Goal: Find specific page/section: Find specific page/section

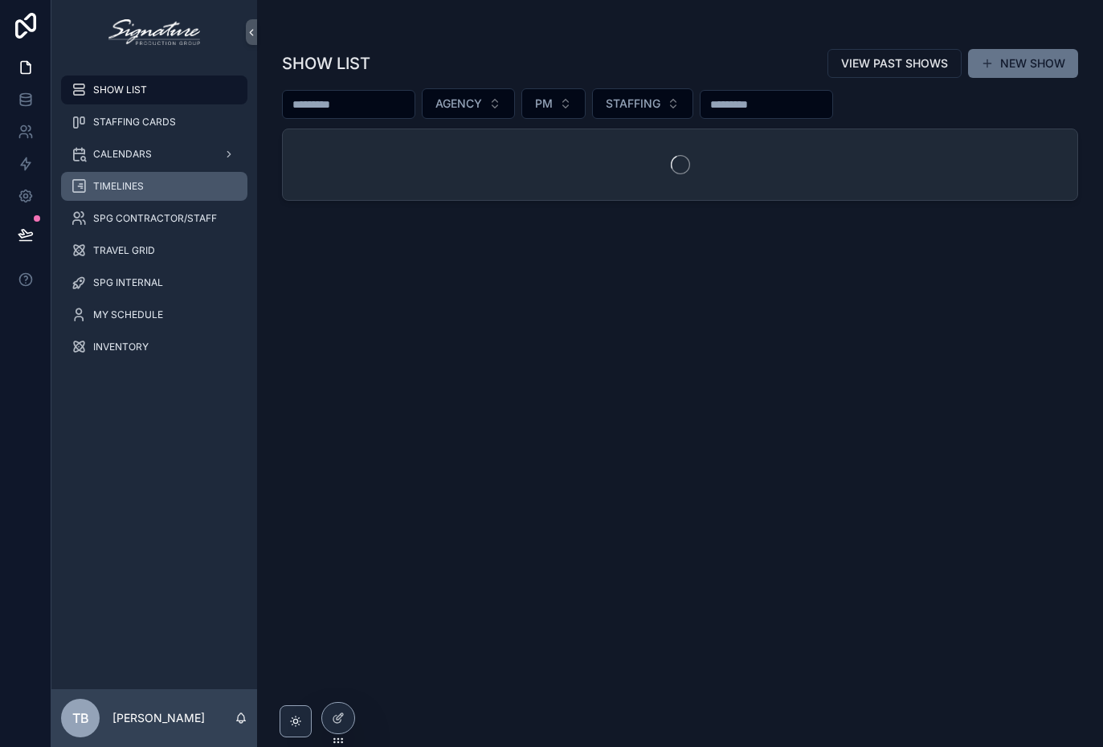
click at [108, 193] on div "TIMELINES" at bounding box center [154, 187] width 167 height 26
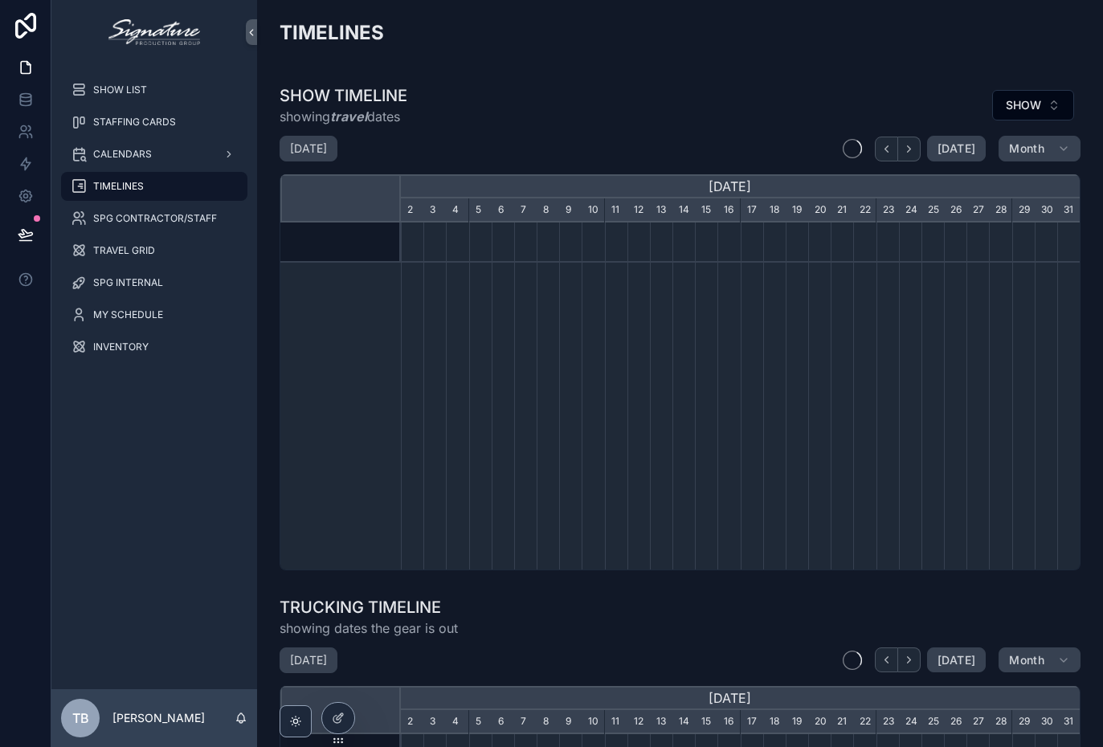
scroll to position [0, 679]
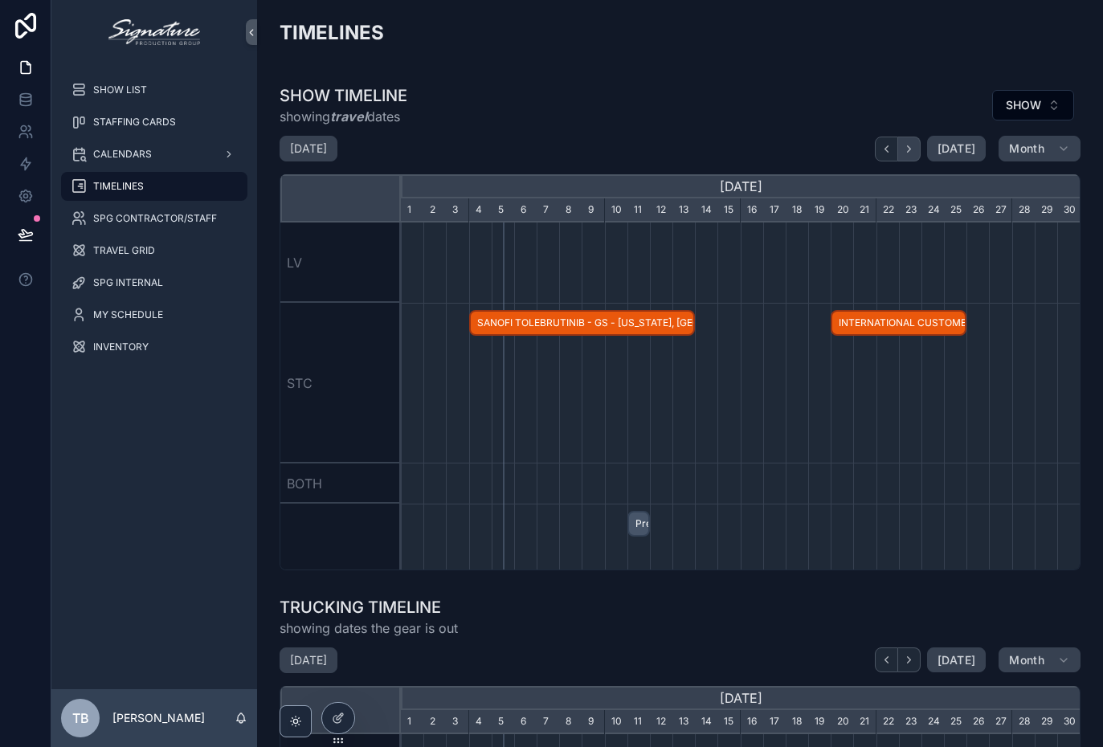
click at [918, 144] on button "scrollable content" at bounding box center [909, 149] width 22 height 25
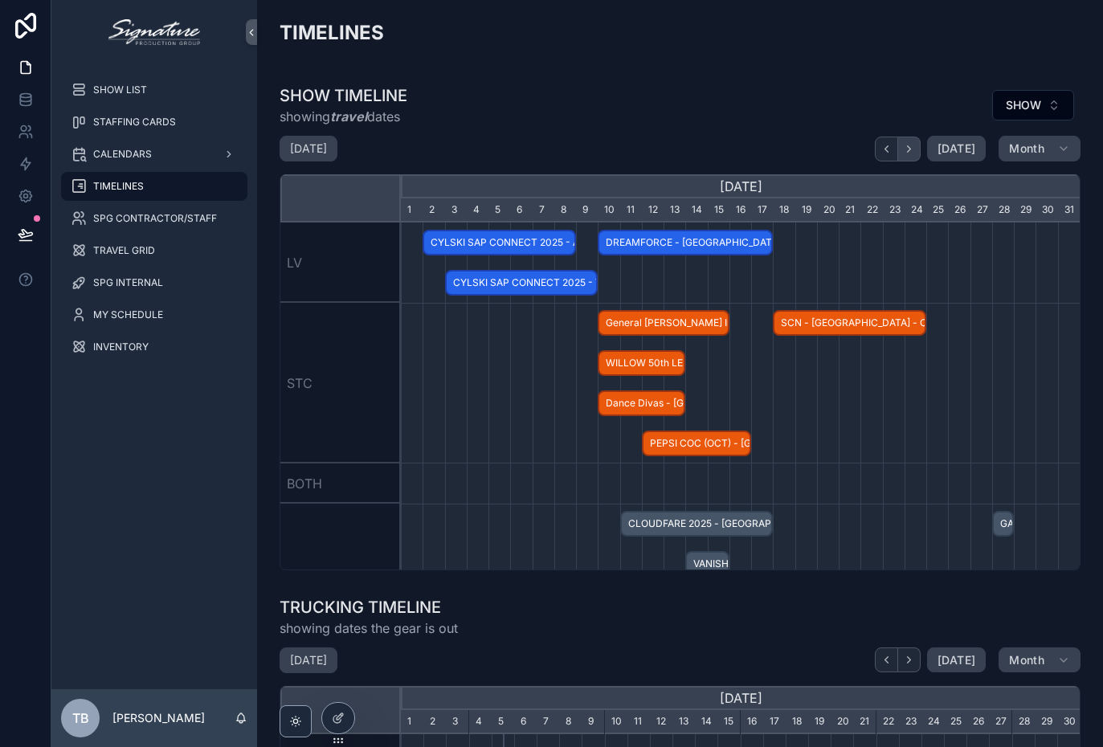
click at [915, 143] on icon "scrollable content" at bounding box center [909, 149] width 12 height 12
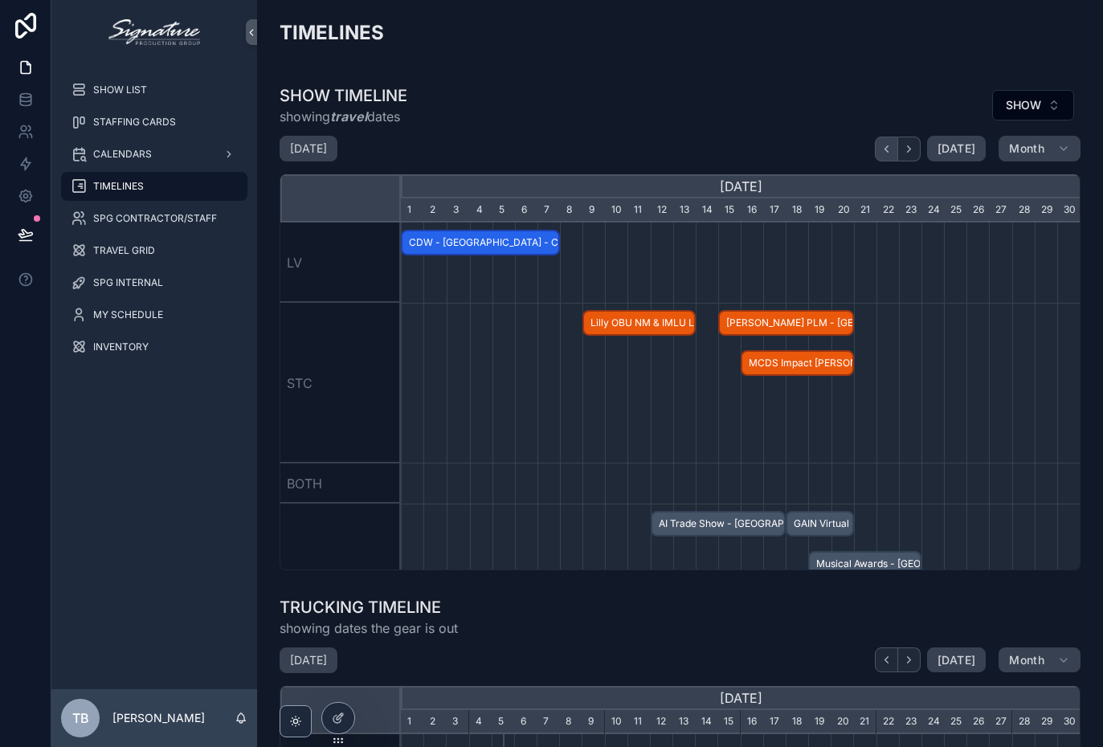
click at [898, 137] on button "scrollable content" at bounding box center [886, 149] width 23 height 25
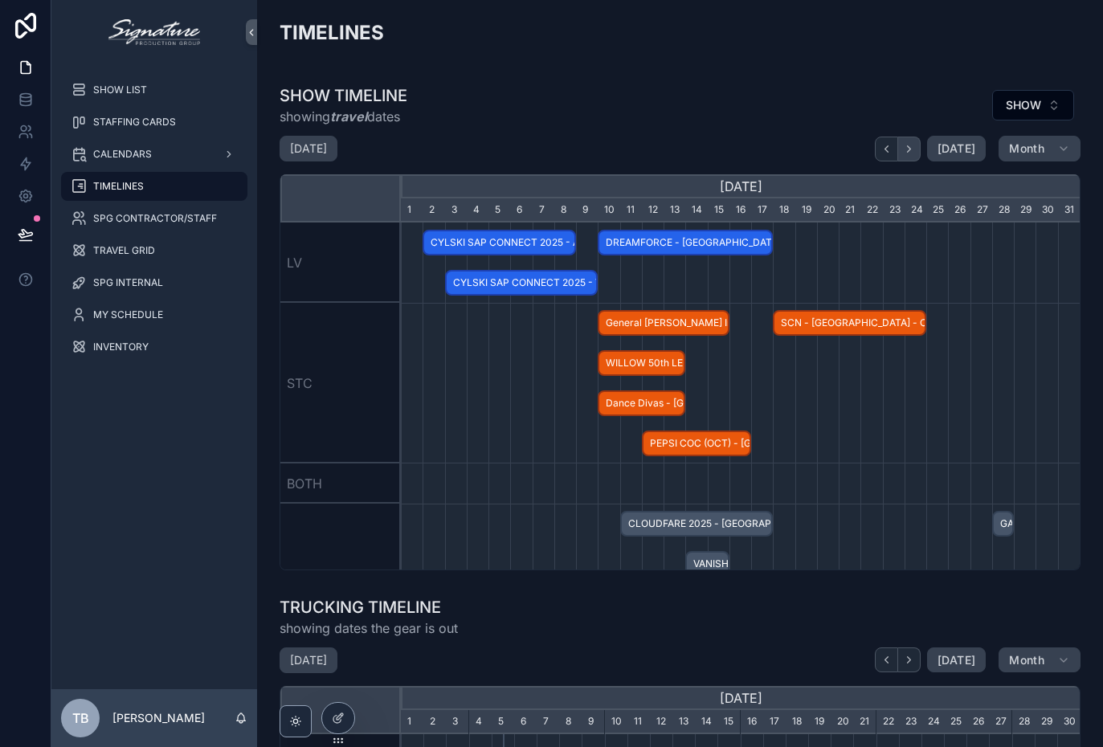
click at [902, 137] on button "scrollable content" at bounding box center [909, 149] width 22 height 25
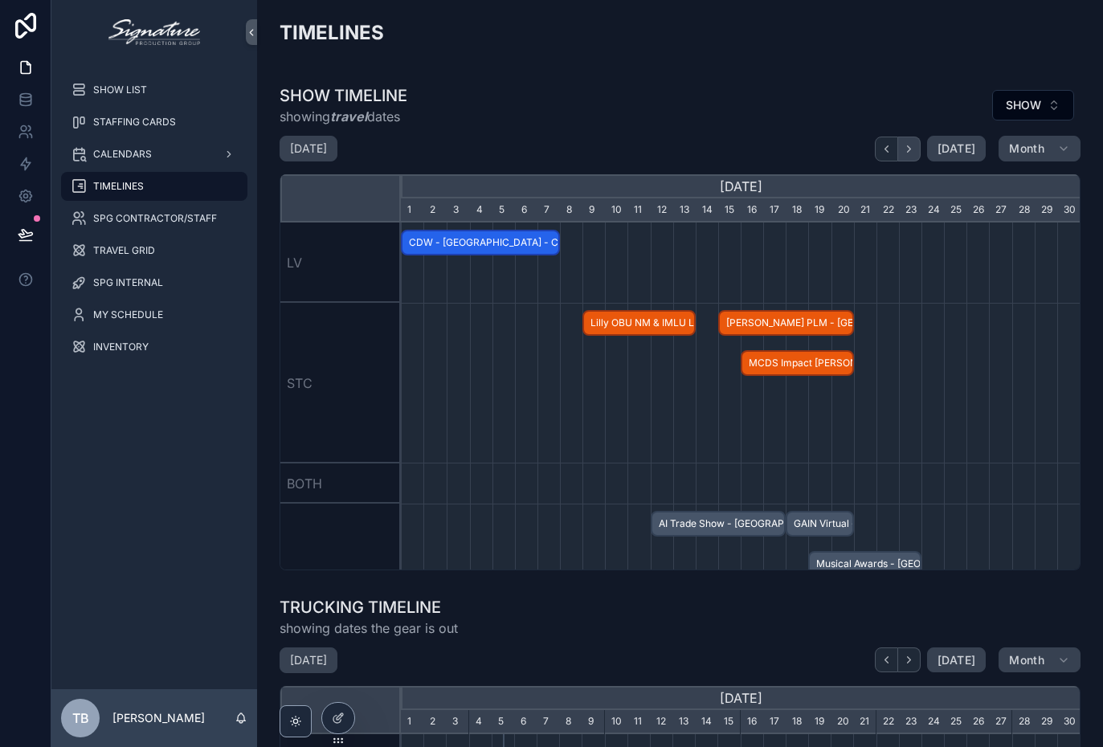
click at [902, 137] on button "scrollable content" at bounding box center [909, 149] width 22 height 25
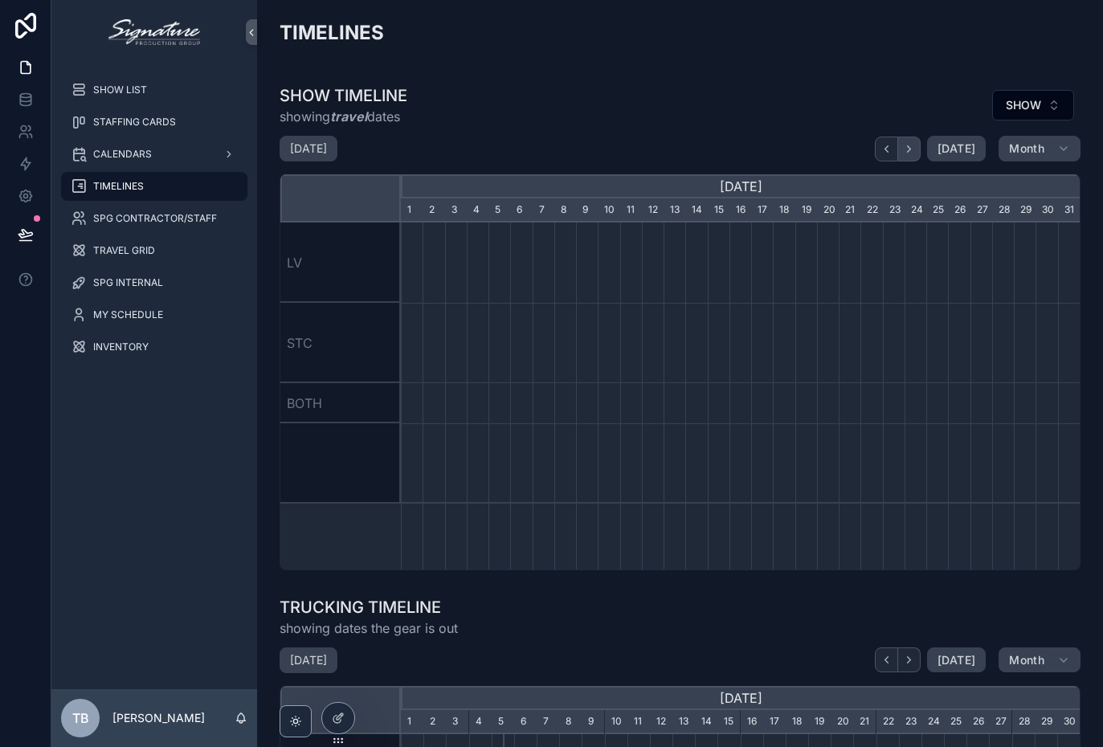
click at [906, 137] on button "scrollable content" at bounding box center [909, 149] width 22 height 25
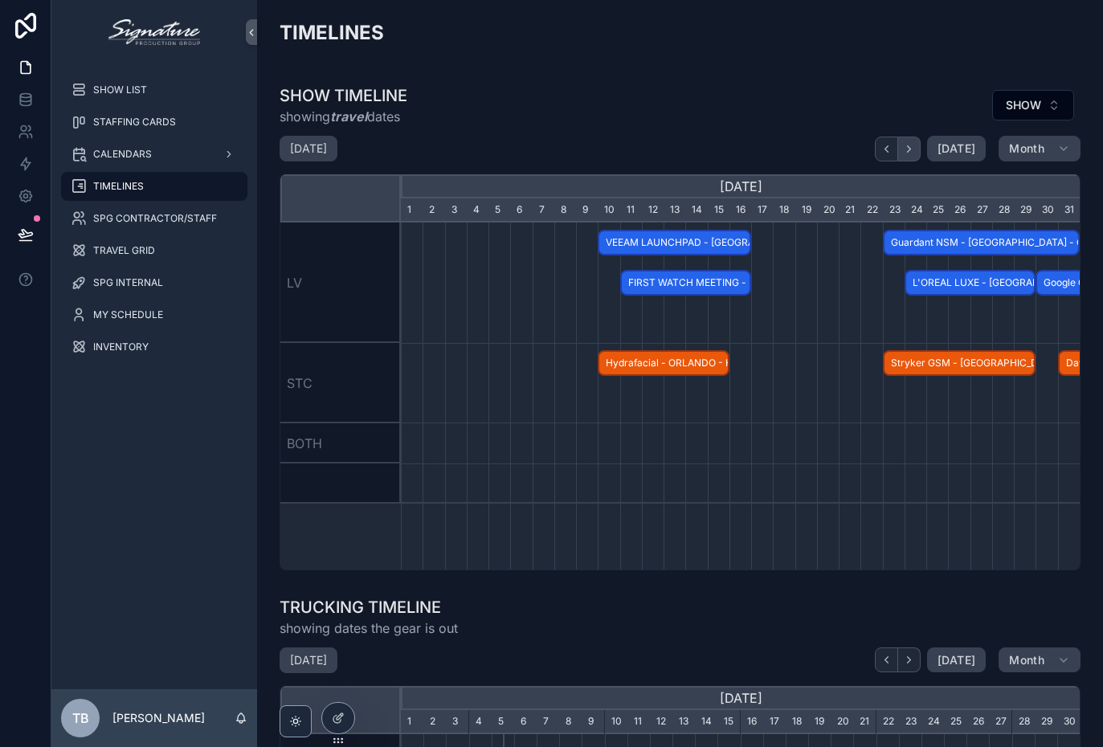
click at [902, 134] on div "SHOW TIMELINE showing travel dates SHOW [DATE] [DATE] Month [DATE] [DATE] [DATE…" at bounding box center [680, 327] width 801 height 486
click at [893, 137] on button "scrollable content" at bounding box center [886, 149] width 23 height 25
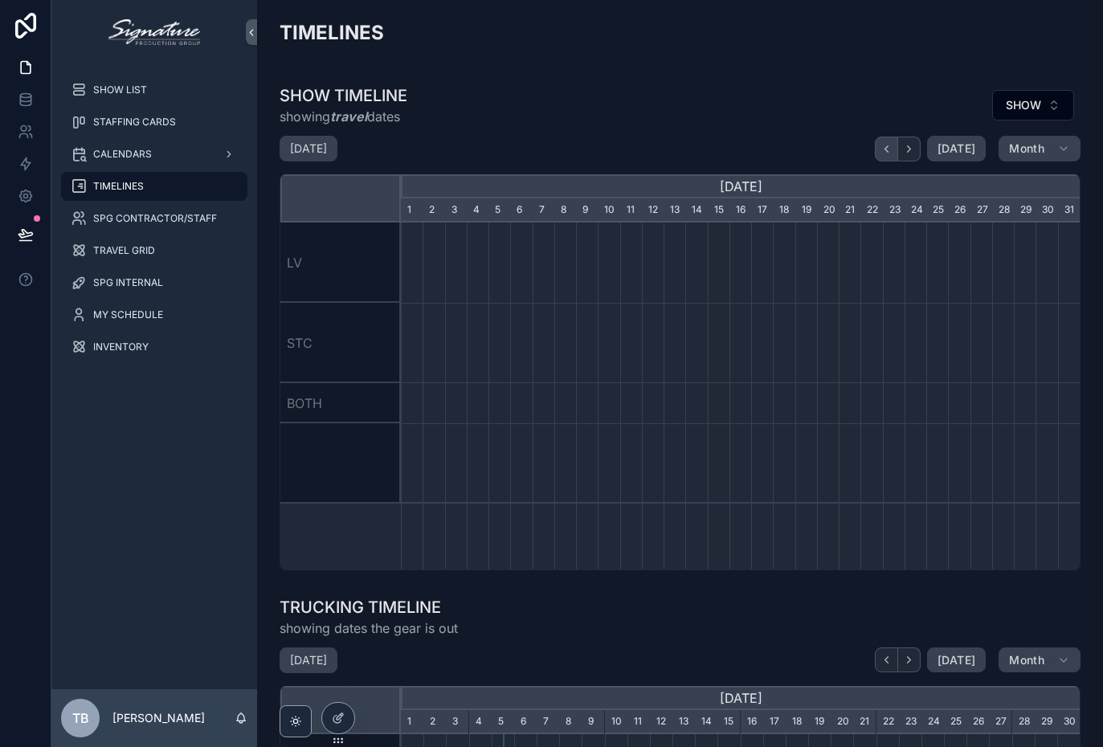
click at [892, 141] on button "scrollable content" at bounding box center [886, 149] width 23 height 25
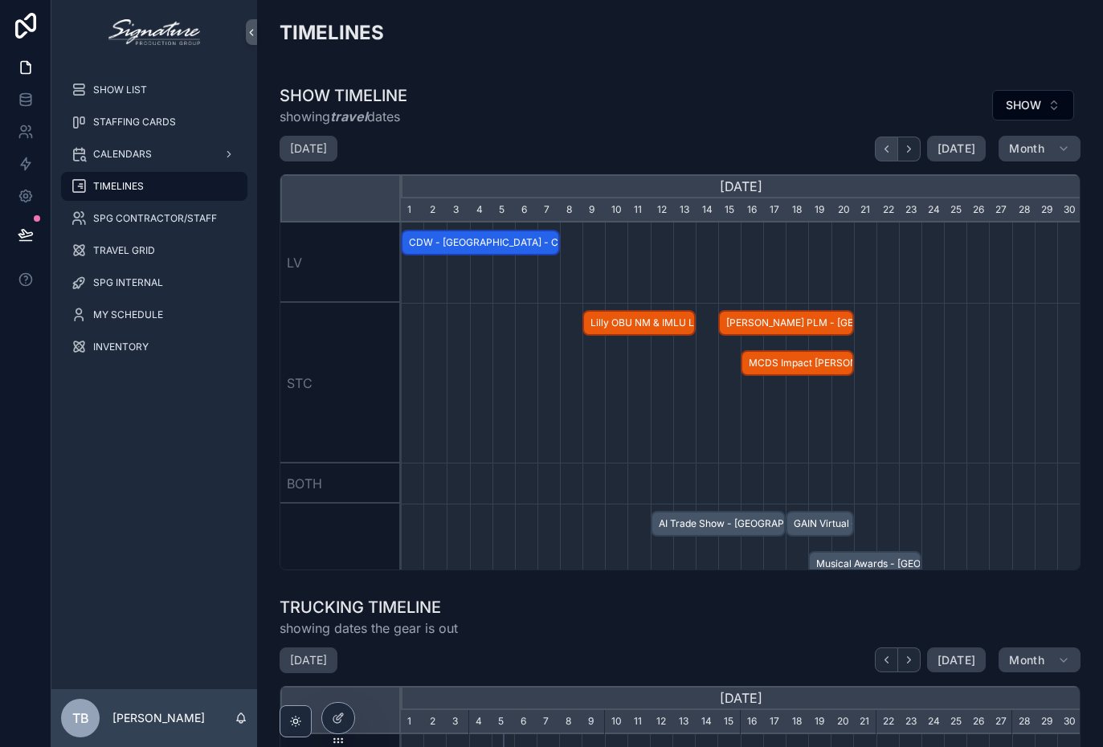
click at [891, 141] on button "scrollable content" at bounding box center [886, 149] width 23 height 25
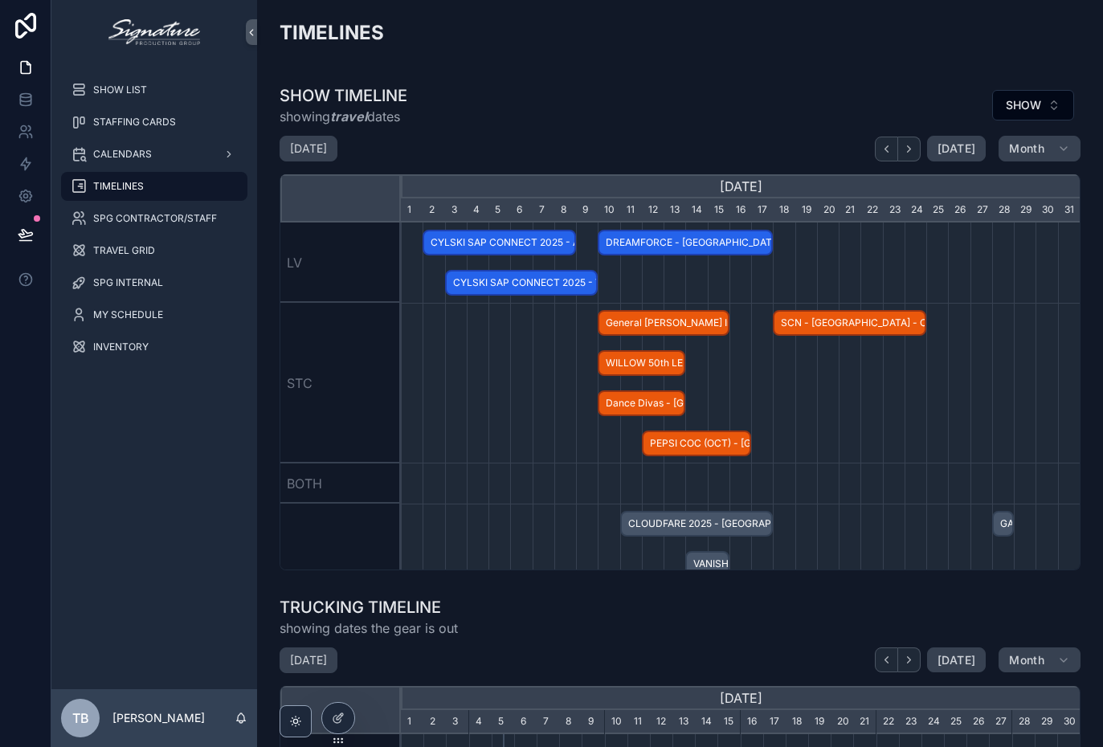
click at [919, 133] on div "SHOW TIMELINE showing travel dates SHOW [DATE] [DATE] Month [DATE] [DATE] [DATE…" at bounding box center [680, 327] width 801 height 486
click at [918, 133] on div "SHOW TIMELINE showing travel dates SHOW [DATE] [DATE] Month [DATE] [DATE] [DATE…" at bounding box center [680, 327] width 801 height 486
click at [916, 137] on button "scrollable content" at bounding box center [909, 149] width 22 height 25
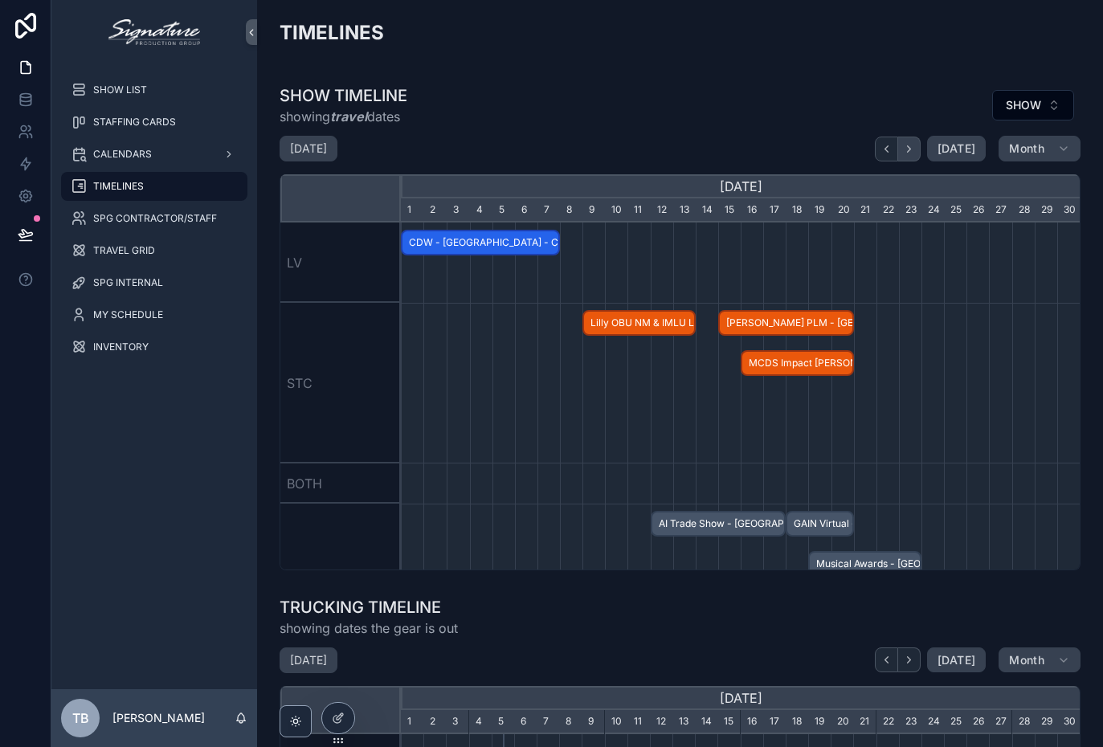
click at [918, 137] on button "scrollable content" at bounding box center [909, 149] width 22 height 25
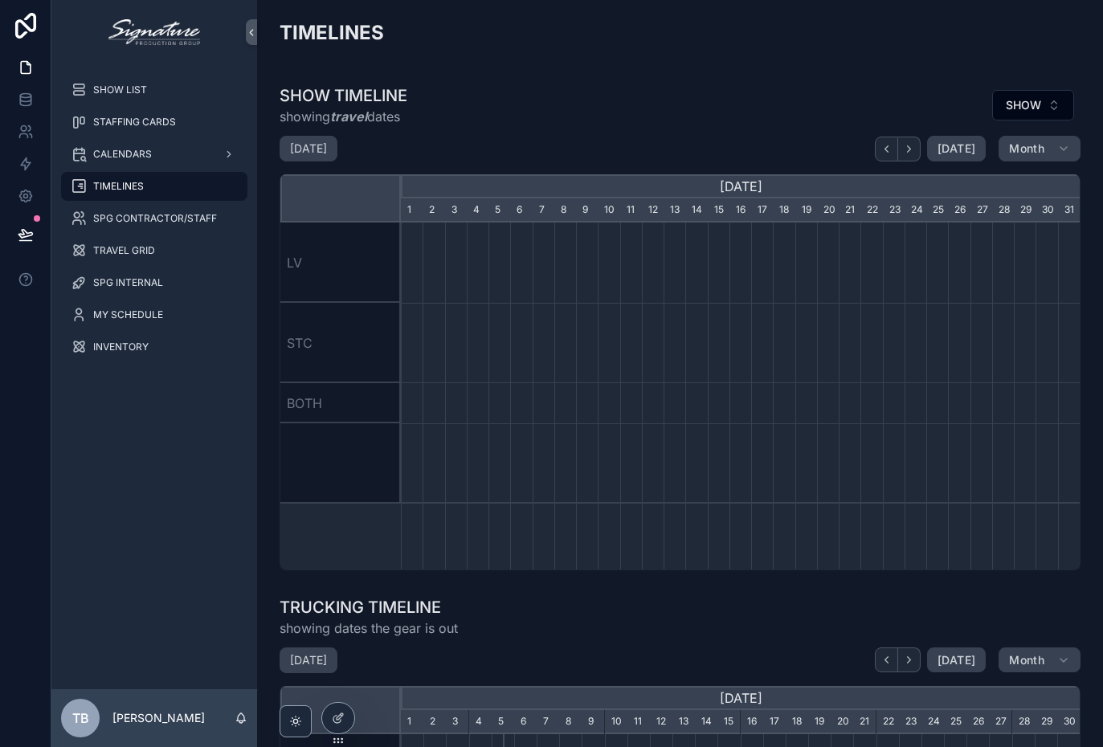
click at [916, 127] on div "SHOW TIMELINE showing travel dates SHOW [DATE] [DATE] Month [DATE] [DATE] [DATE…" at bounding box center [680, 327] width 801 height 486
click at [910, 126] on div "SHOW TIMELINE showing travel dates SHOW [DATE] [DATE] Month [DATE] [DATE] [DATE…" at bounding box center [680, 327] width 801 height 486
click at [914, 147] on icon "scrollable content" at bounding box center [909, 149] width 12 height 12
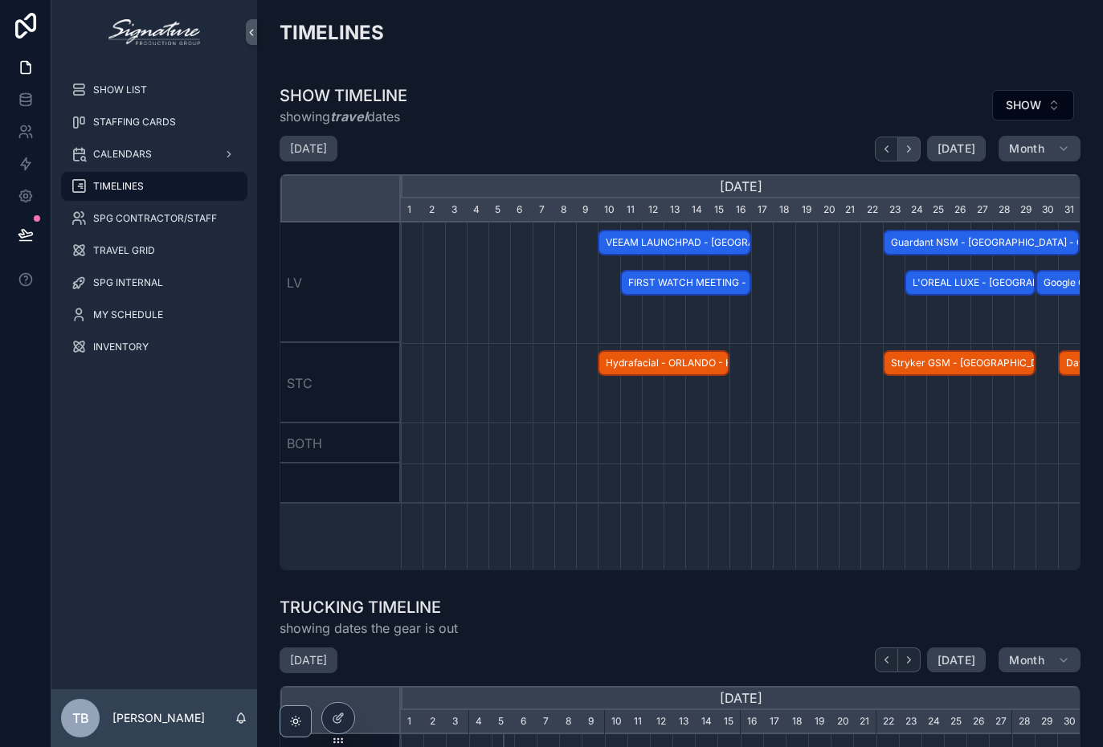
click at [914, 147] on icon "scrollable content" at bounding box center [909, 149] width 12 height 12
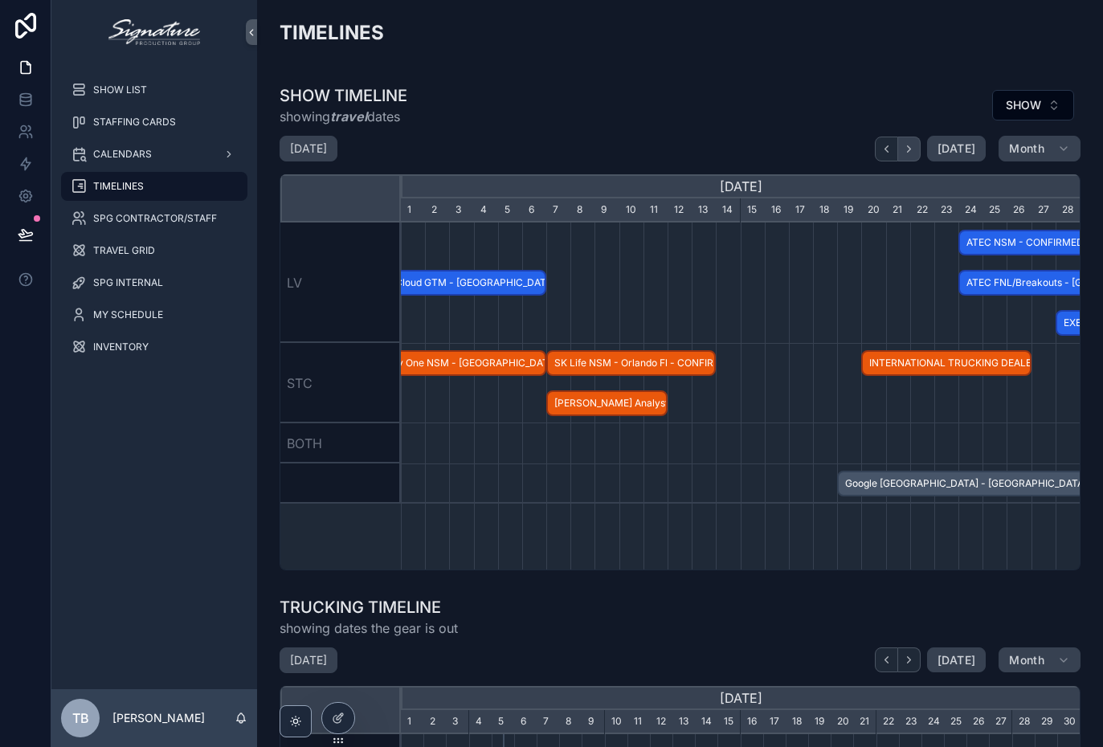
click at [914, 147] on icon "scrollable content" at bounding box center [909, 149] width 12 height 12
